Goal: Navigation & Orientation: Find specific page/section

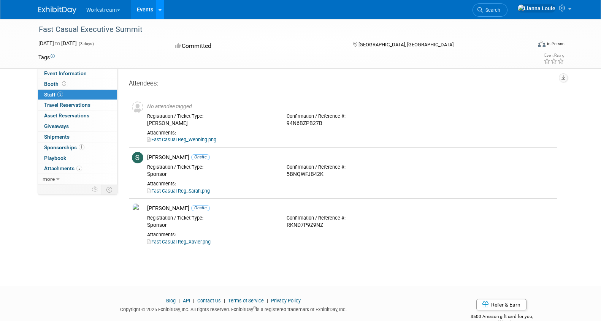
click at [160, 12] on icon at bounding box center [160, 10] width 3 height 5
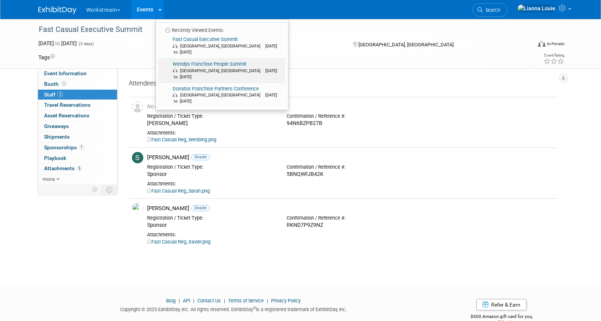
click at [207, 68] on span "[DATE] to [DATE]" at bounding box center [225, 73] width 105 height 11
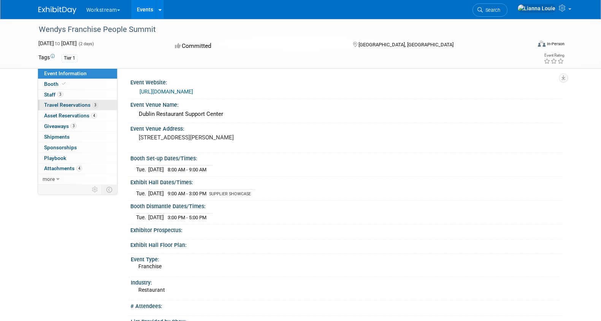
click at [84, 103] on span "Travel Reservations 3" at bounding box center [71, 105] width 54 height 6
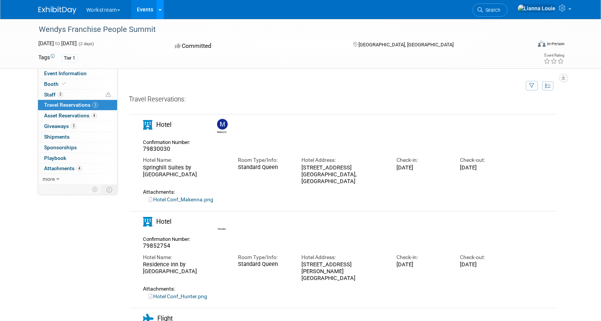
click at [161, 8] on icon at bounding box center [160, 10] width 3 height 5
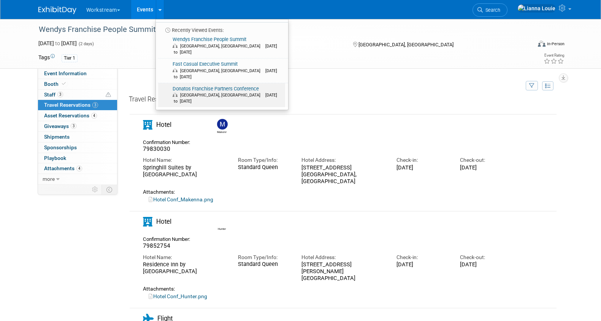
click at [195, 83] on link "Donatos Franchise Partners Conference Columbus, OH Oct 7, 2025 to Oct 9, 2025" at bounding box center [221, 95] width 127 height 24
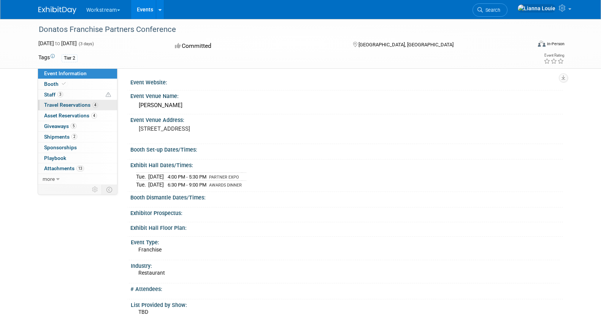
click at [82, 106] on span "Travel Reservations 4" at bounding box center [71, 105] width 54 height 6
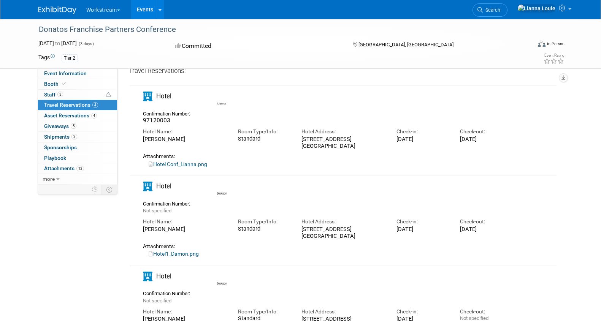
scroll to position [63, 0]
